Goal: Task Accomplishment & Management: Manage account settings

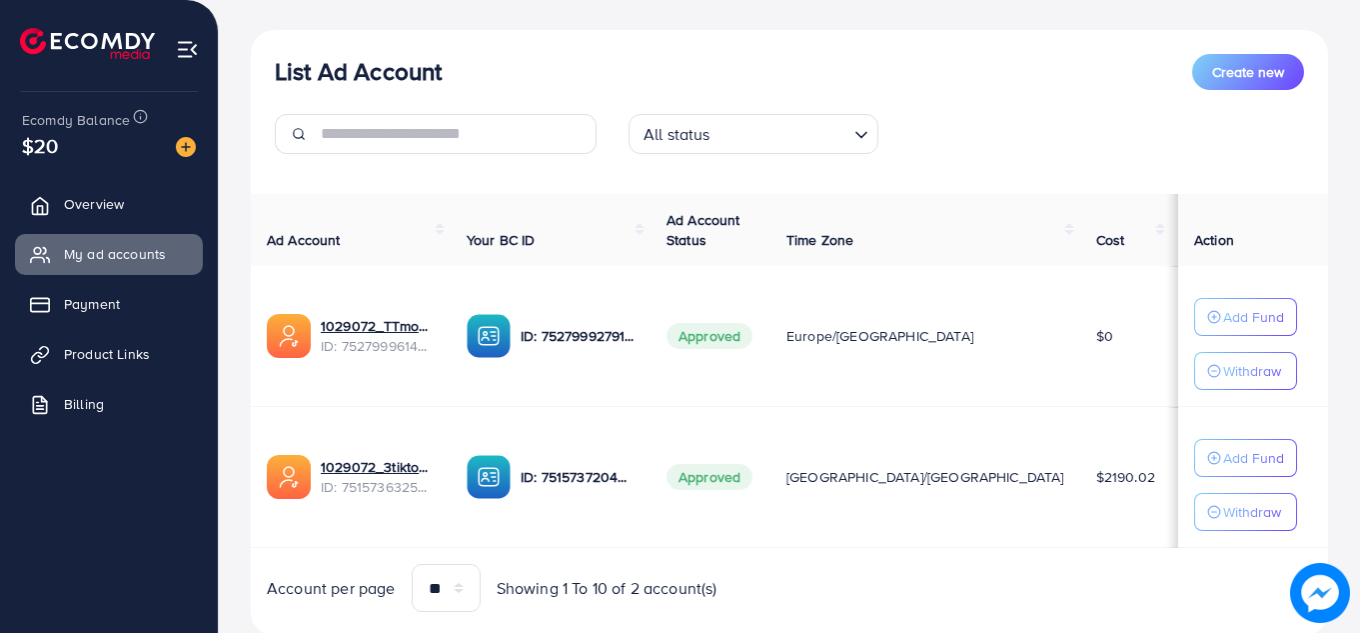
scroll to position [214, 0]
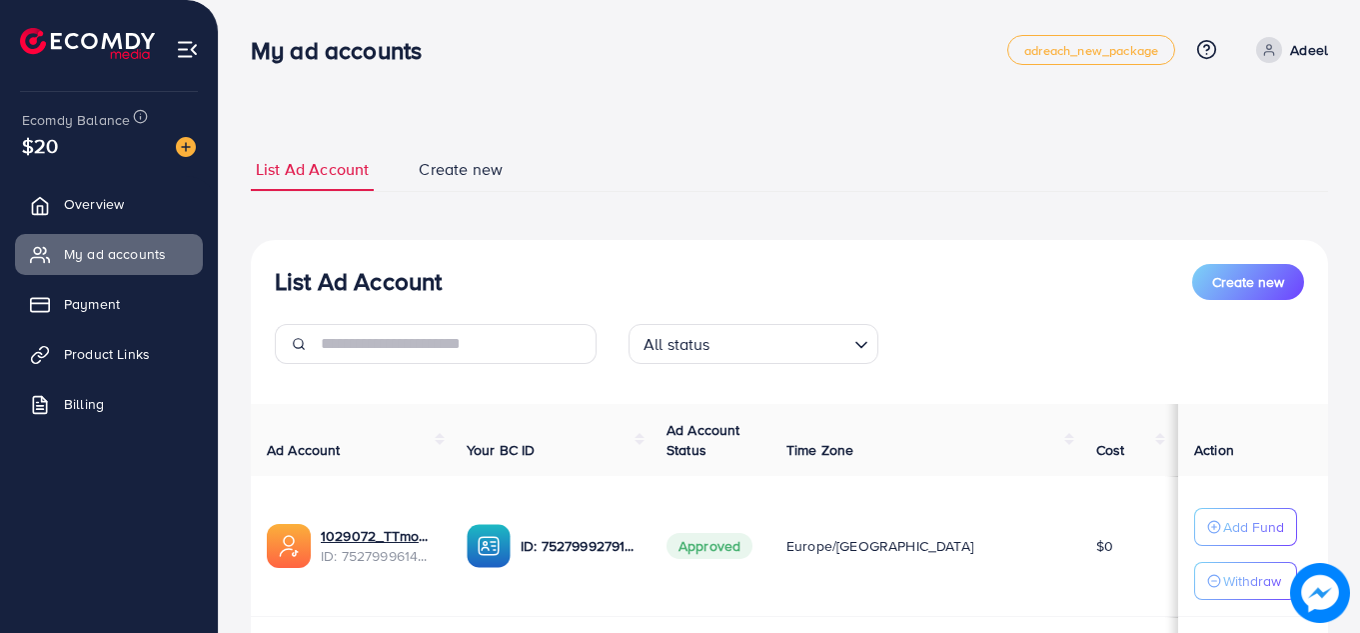
click at [1068, 151] on ul "List Ad Account Create new" at bounding box center [790, 170] width 1078 height 44
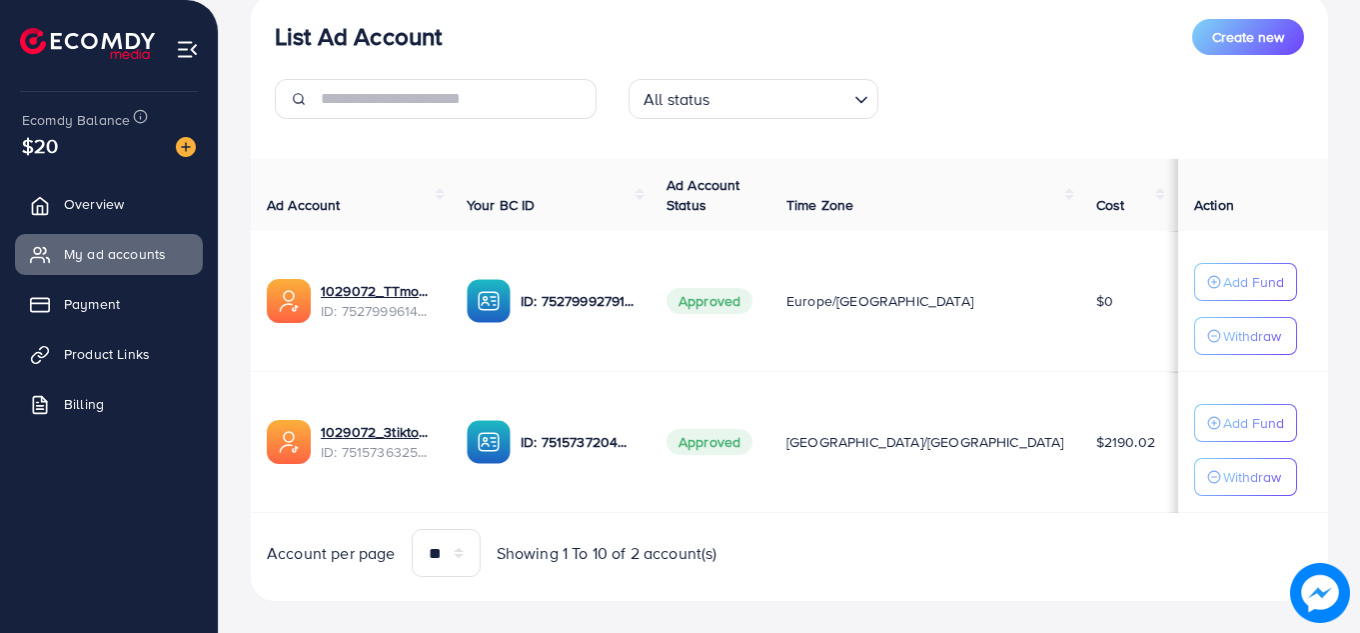
scroll to position [269, 0]
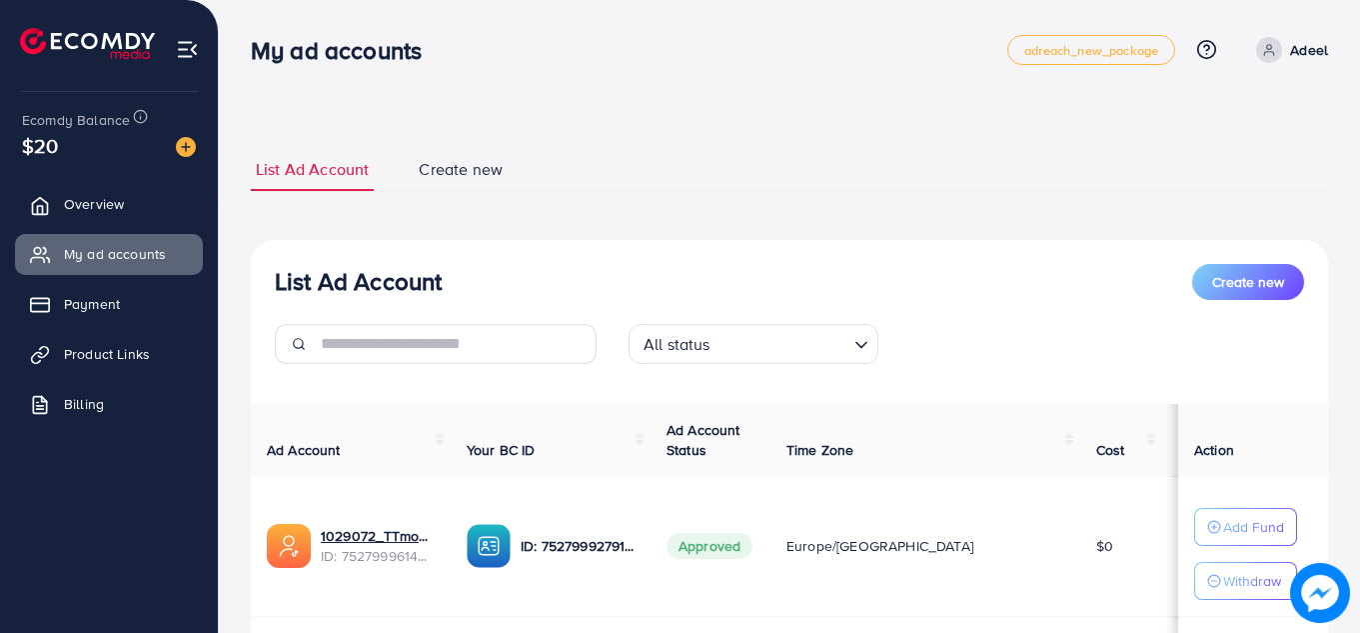
click at [1345, 124] on div "List Ad Account Create new List Ad Account Create new All status Loading... Ad …" at bounding box center [790, 451] width 1142 height 902
click at [339, 57] on h3 "My ad accounts" at bounding box center [344, 50] width 187 height 29
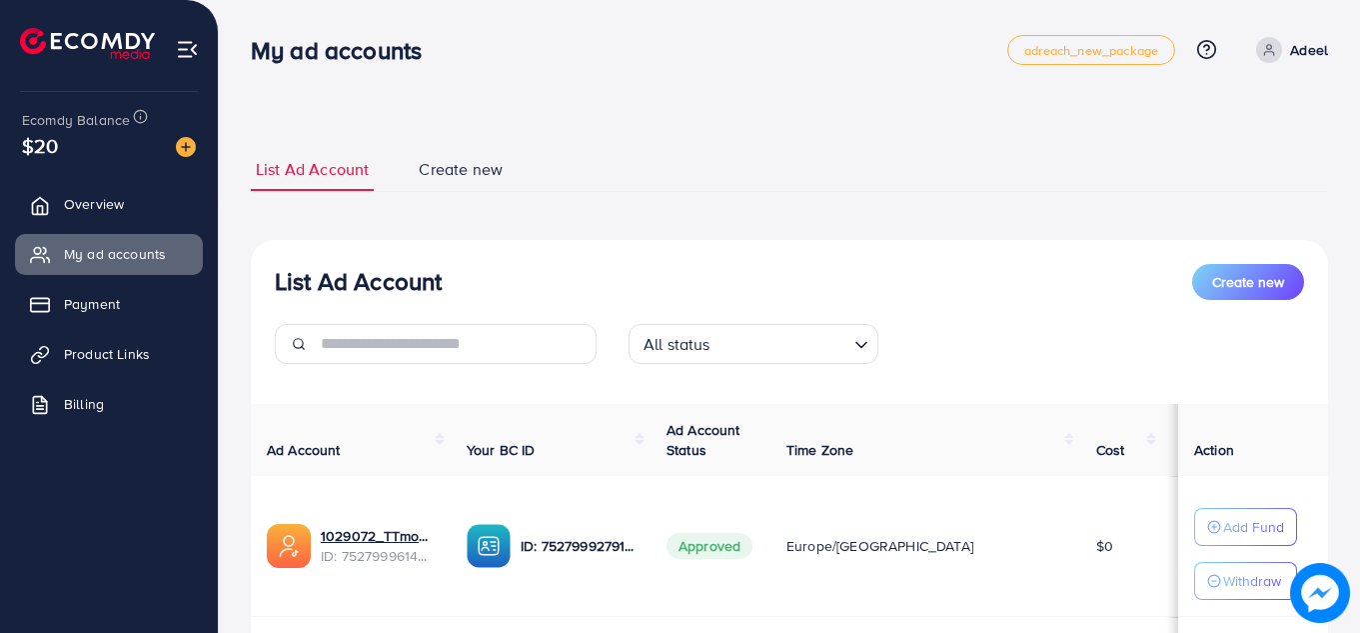
click at [339, 57] on h3 "My ad accounts" at bounding box center [344, 50] width 187 height 29
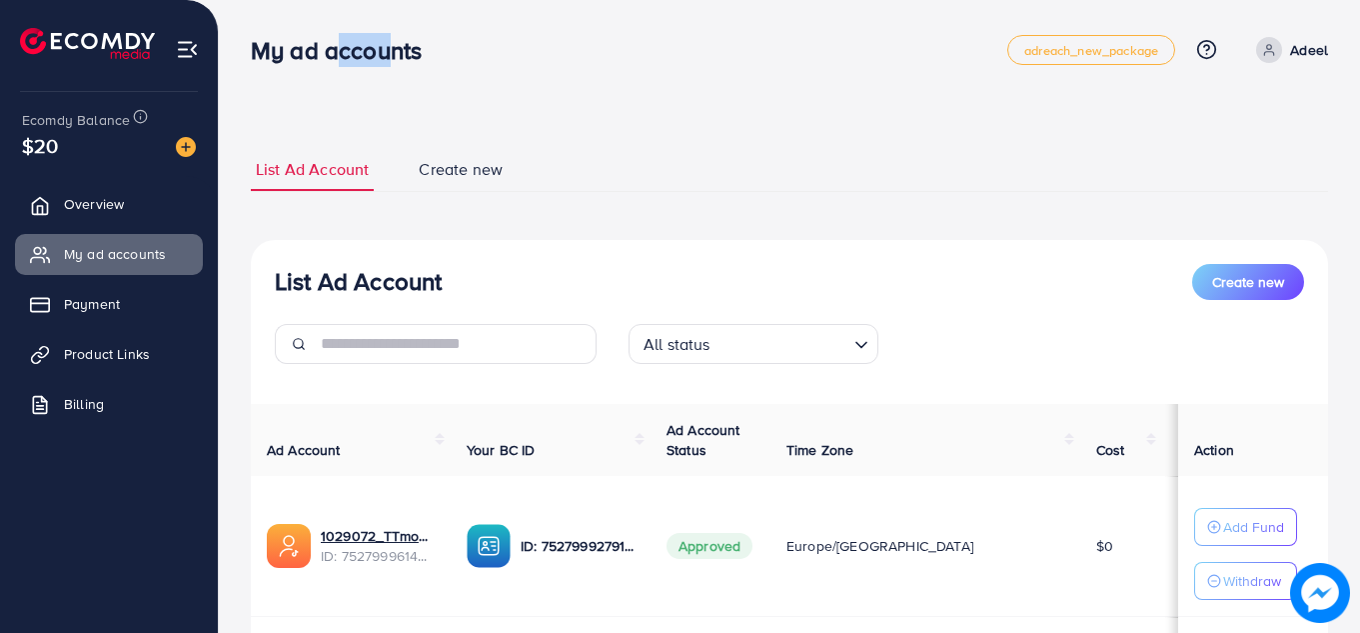
drag, startPoint x: 328, startPoint y: 56, endPoint x: 372, endPoint y: 56, distance: 44.0
click at [372, 56] on h3 "My ad accounts" at bounding box center [344, 50] width 187 height 29
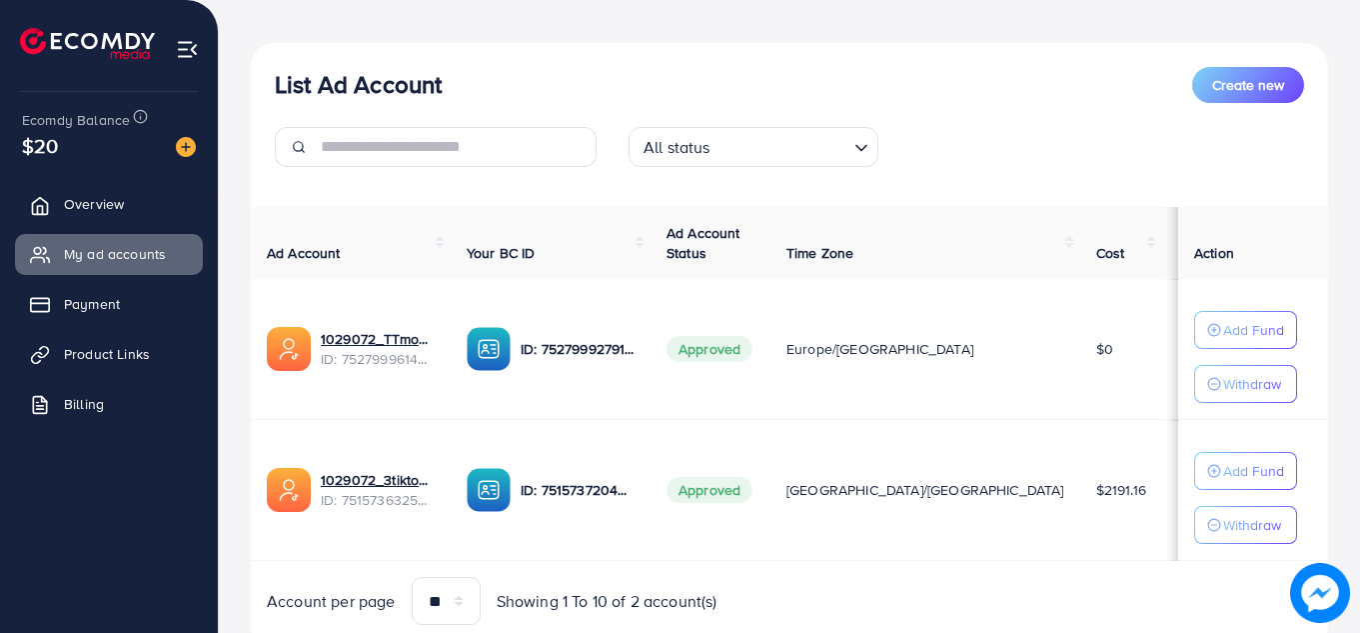
scroll to position [194, 0]
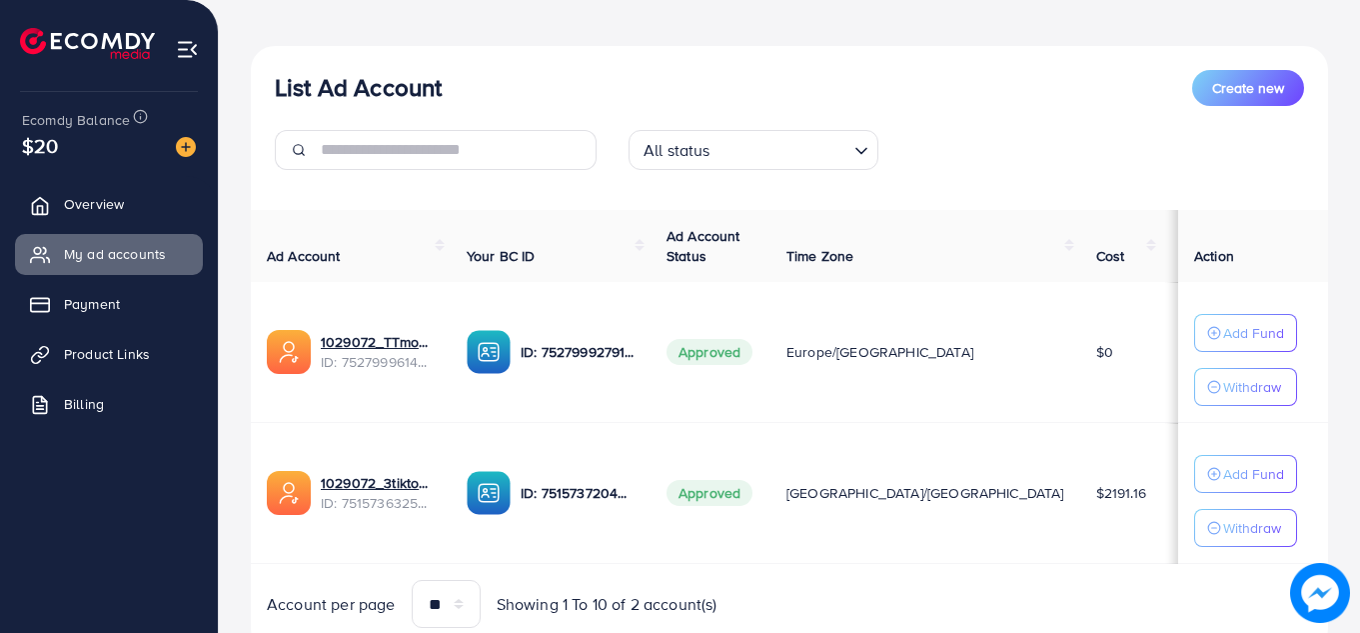
click at [1147, 186] on div "List Ad Account Create new All status Loading... Ad Account Your BC ID Ad Accou…" at bounding box center [790, 349] width 1078 height 607
